Goal: Task Accomplishment & Management: Use online tool/utility

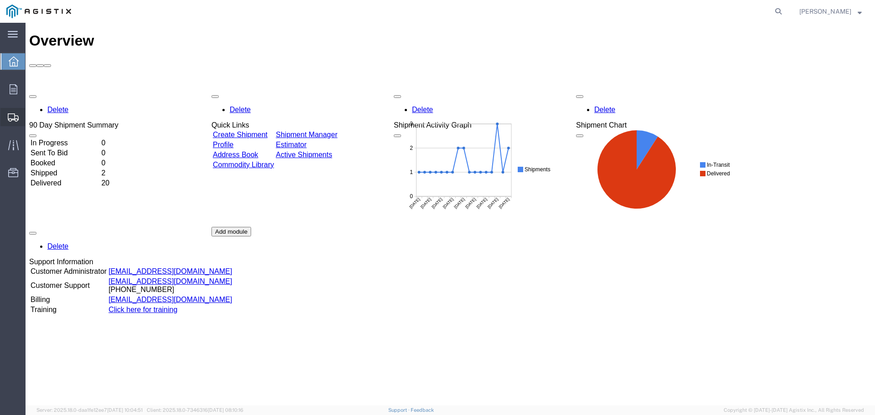
click at [0, 0] on span "Create from Template" at bounding box center [0, 0] width 0 height 0
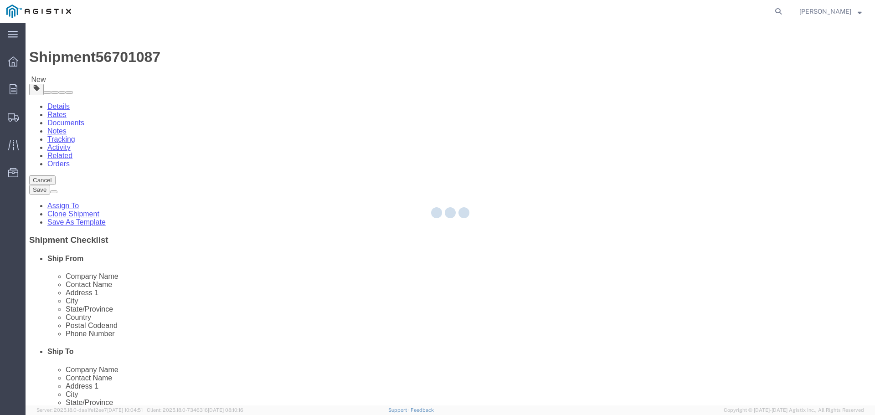
select select
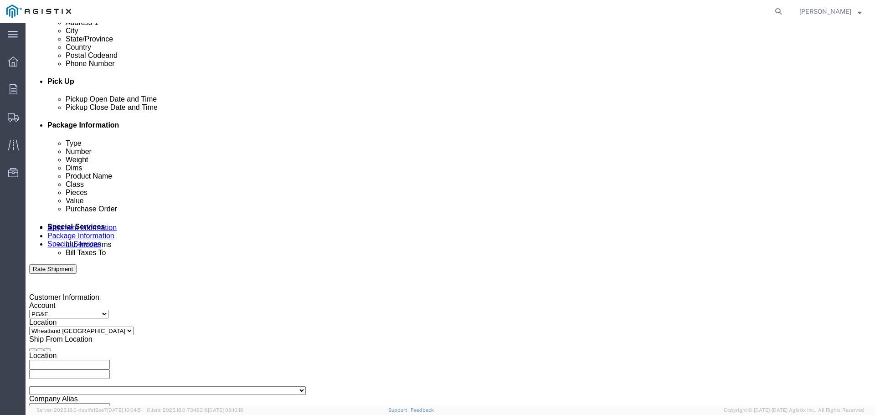
scroll to position [364, 0]
click div "[DATE] 7:00 PM"
type input "3:30 PM"
drag, startPoint x: 223, startPoint y: 348, endPoint x: 277, endPoint y: 352, distance: 54.9
click input "3:30 PM"
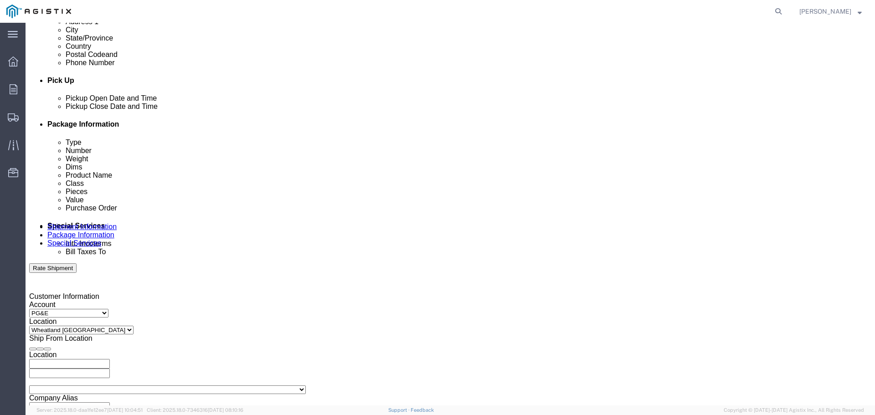
click button "Apply"
click div
click input "8:00 PM"
type input "8:00 AM"
click input "8:00 AM"
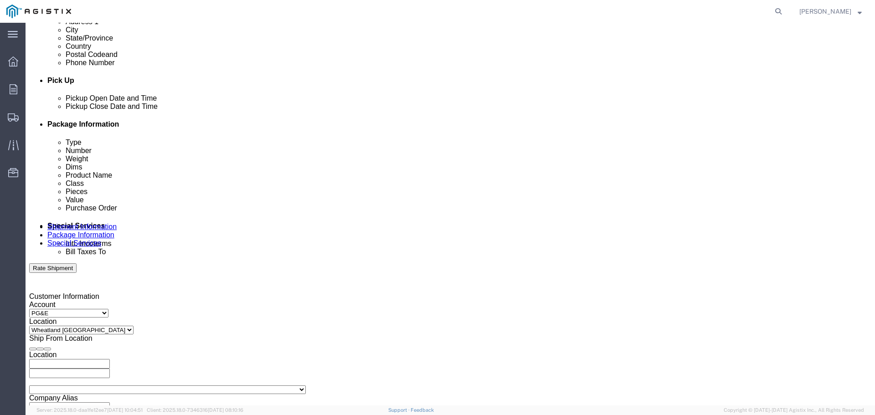
click button "Apply"
click div
click input "9:00 AM"
type input "4:00 PM"
click td "3"
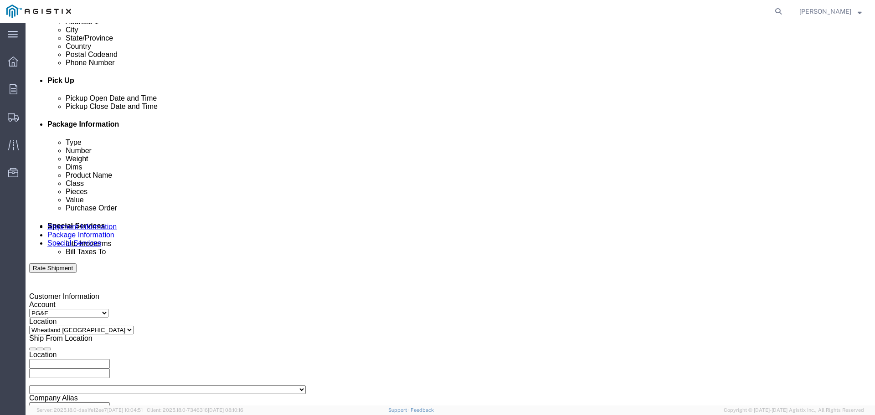
click input "4:00 PM"
click button "Apply"
click input "3501311854"
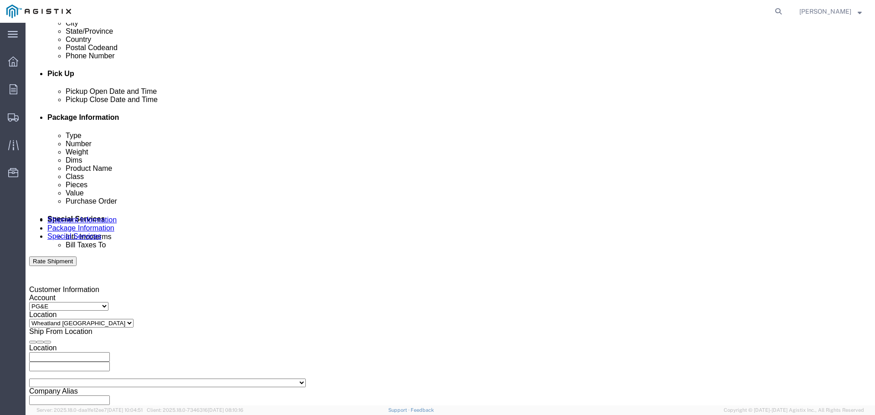
scroll to position [474, 0]
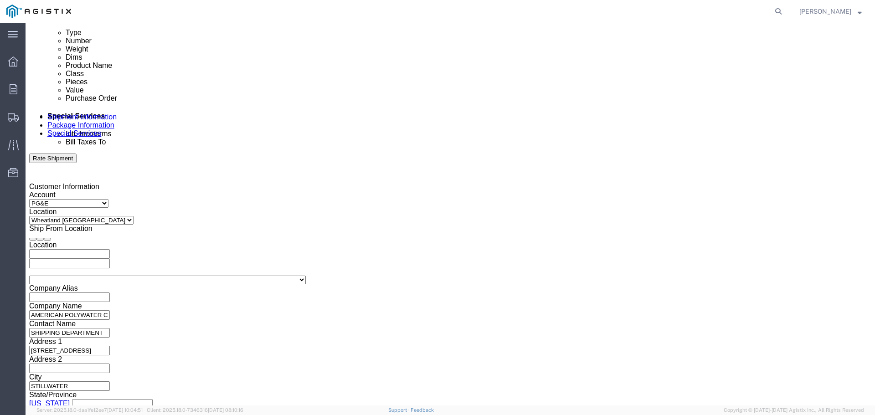
type input "3501419360"
click button "Continue"
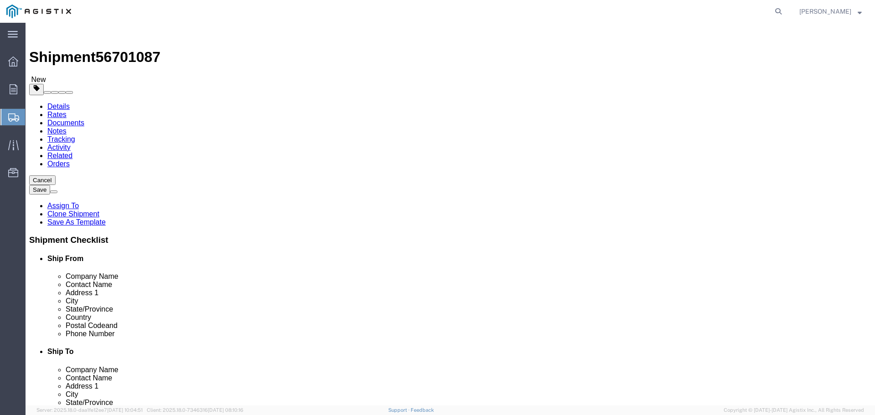
drag, startPoint x: 133, startPoint y: 175, endPoint x: 90, endPoint y: 161, distance: 45.2
click div "Package Type Select Bulk Bundle(s) Cardboard Box(es) Carton(s) Crate(s) Drum(s)…"
type input "87"
type input "2"
type input "72"
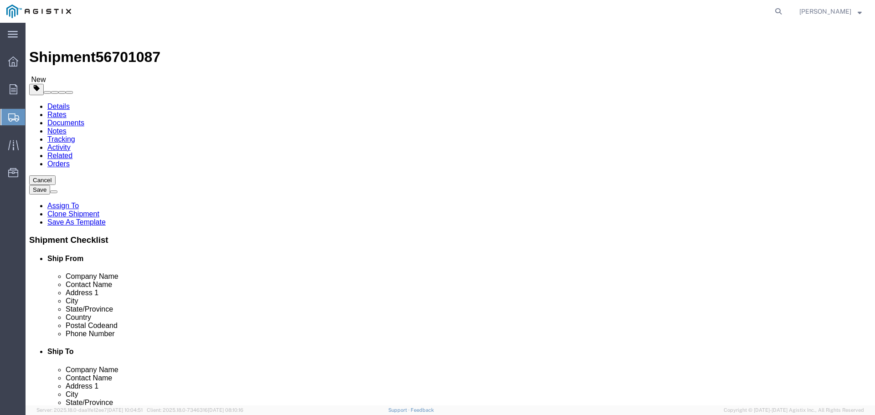
type input "1305"
click dd "164.00 Each"
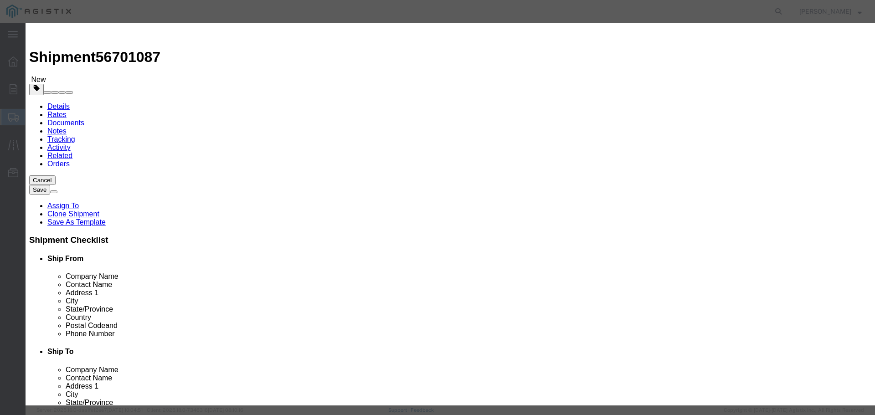
drag, startPoint x: 293, startPoint y: 90, endPoint x: 231, endPoint y: 89, distance: 62.4
click div "Pieces 164.00 Select Bag Barrels 100Board Feet Bottle Box Blister Pack Carats C…"
type input "87"
type input "46486.71"
type input "52774.20"
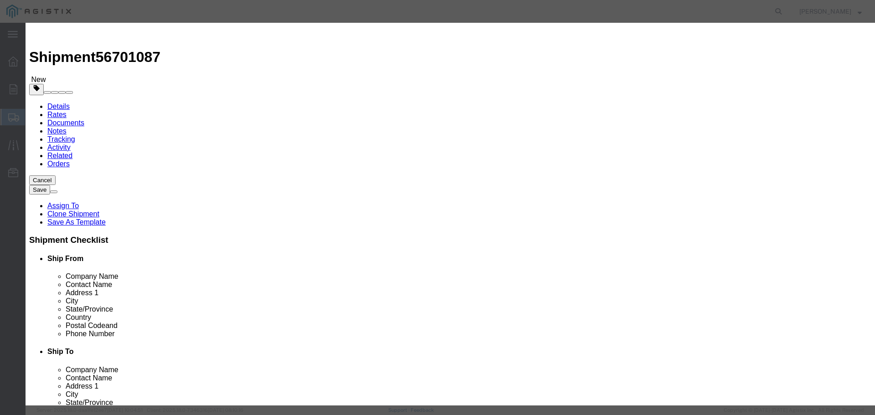
drag, startPoint x: 301, startPoint y: 203, endPoint x: 247, endPoint y: 196, distance: 53.7
click div "NMFC 48580"
type input "4625"
drag, startPoint x: 288, startPoint y: 215, endPoint x: 253, endPoint y: 218, distance: 35.1
click div "Notes Sub 3"
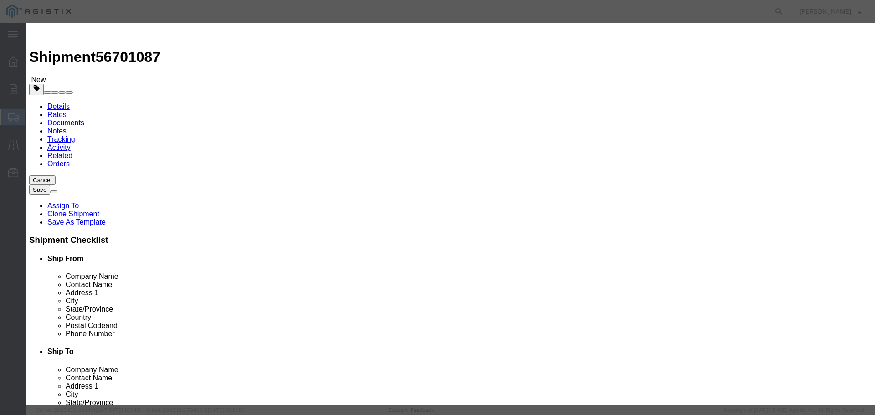
drag, startPoint x: 285, startPoint y: 118, endPoint x: 256, endPoint y: 119, distance: 29.2
click div "Class Select 50 55 60 65 70 85 92.5 100 125 175 250 300 400"
select select "70"
click select "Select 50 55 60 65 70 85 92.5 100 125 175 250 300 400"
click button "Save & Close"
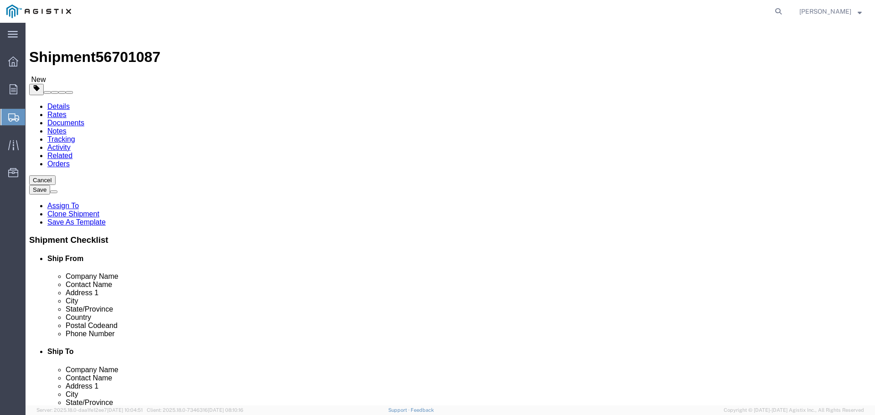
click button "Rate Shipment"
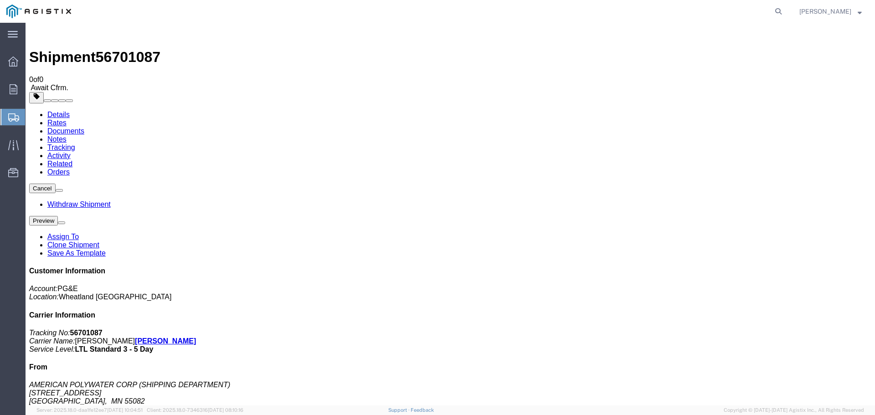
click at [18, 238] on div "main_menu Created with Sketch. Collapse Menu Overview Orders Shipments Shipment…" at bounding box center [13, 219] width 26 height 392
